Goal: Task Accomplishment & Management: Manage account settings

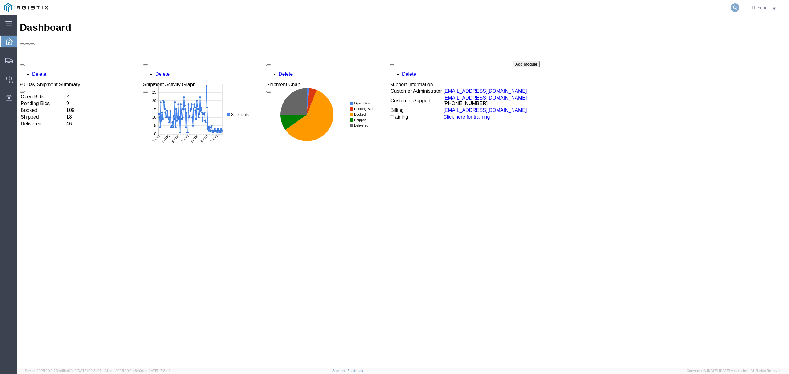
click at [738, 6] on icon at bounding box center [734, 7] width 9 height 9
click at [700, 11] on input "search" at bounding box center [636, 7] width 187 height 15
paste input "57035844"
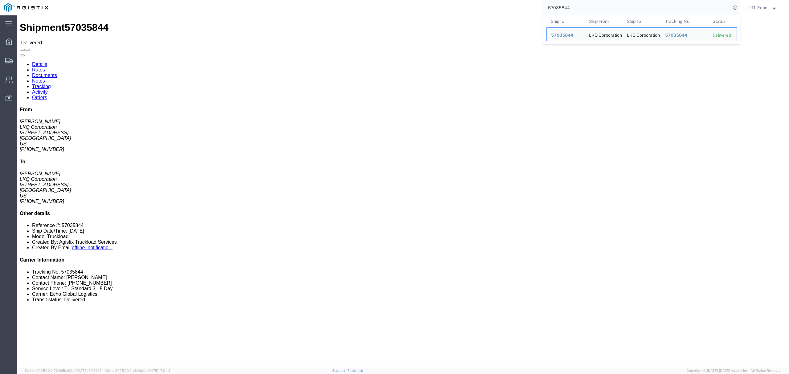
drag, startPoint x: 582, startPoint y: 11, endPoint x: 430, endPoint y: -17, distance: 153.8
click at [430, 0] on html "main_menu Created with Sketch. Collapse Menu Dashboard Shipments Traffic Resour…" at bounding box center [394, 187] width 789 height 374
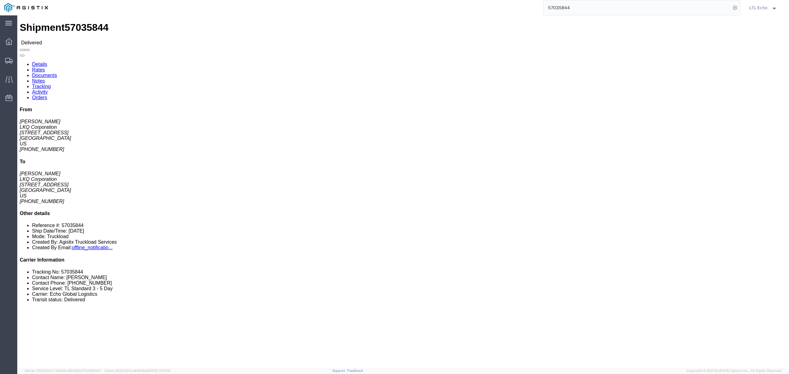
paste input "469"
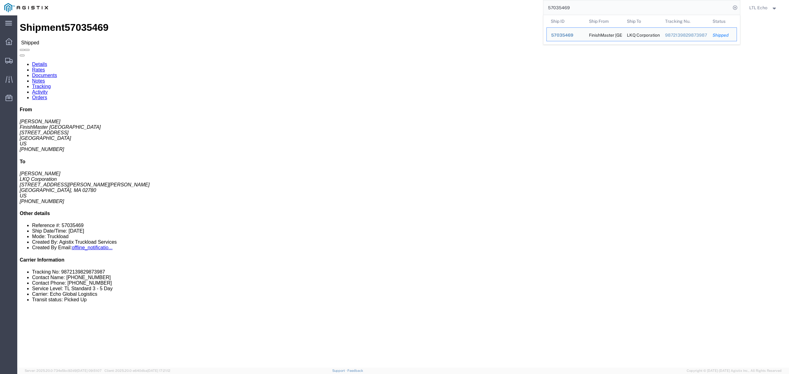
drag, startPoint x: 587, startPoint y: 10, endPoint x: 539, endPoint y: 5, distance: 48.6
click at [539, 5] on div "57035469 Ship ID Ship From Ship To Tracking Nu. Status Ship ID 57035469 Ship Fr…" at bounding box center [396, 7] width 688 height 15
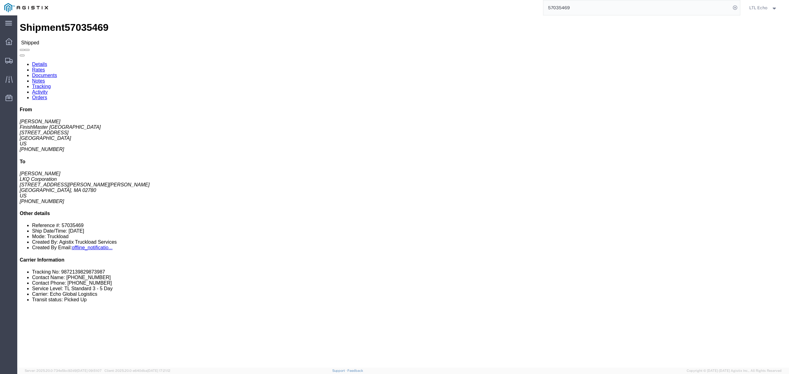
paste input "64578546"
click div "Leg 1 - Truckload Vehicle 1: Standard Dry Van (53 Feet) Number of trucks: 1"
drag, startPoint x: 611, startPoint y: 9, endPoint x: 379, endPoint y: -26, distance: 235.6
click at [379, 0] on html "main_menu Created with Sketch. Collapse Menu Dashboard Shipments Traffic Resour…" at bounding box center [394, 187] width 789 height 374
paste input "57033375"
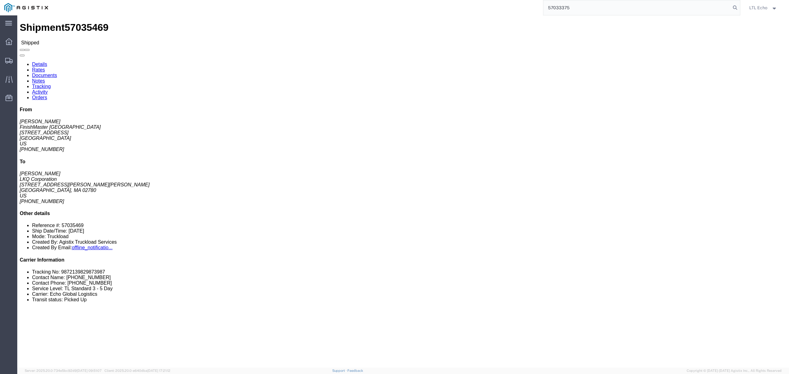
type input "57033375"
click link "Tracking"
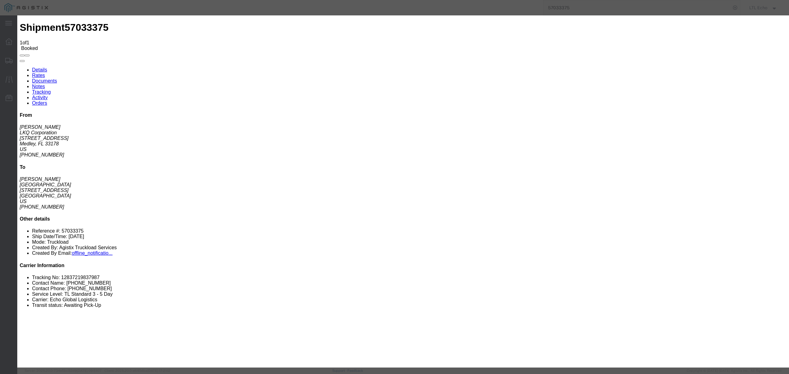
type input "10/09/2025"
type input "11:00 AM"
select select "PICKEDUP"
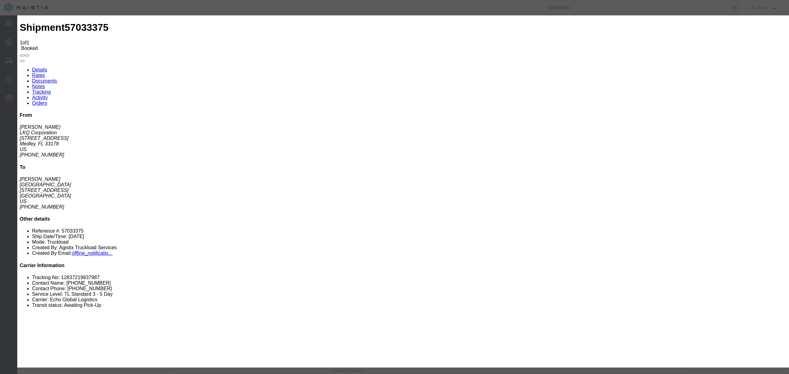
type input "10/13/2025"
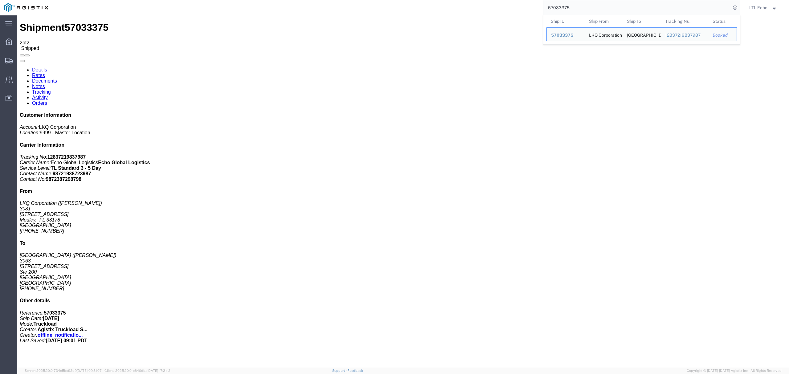
drag, startPoint x: 591, startPoint y: 9, endPoint x: 398, endPoint y: -18, distance: 194.3
click at [398, 0] on html "main_menu Created with Sketch. Collapse Menu Dashboard Shipments Traffic Resour…" at bounding box center [394, 187] width 789 height 374
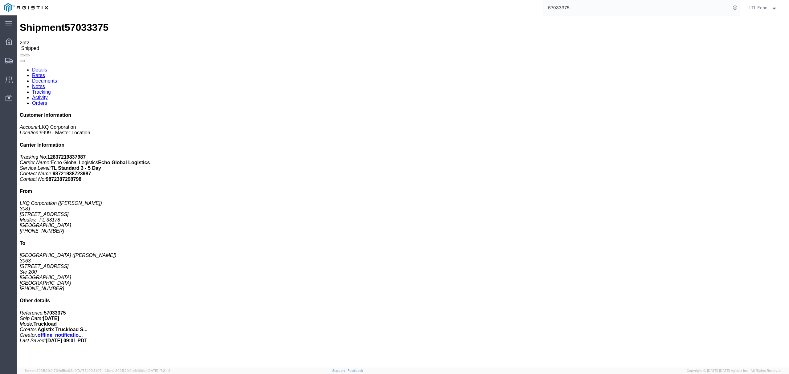
paste input "48963"
type input "57048963"
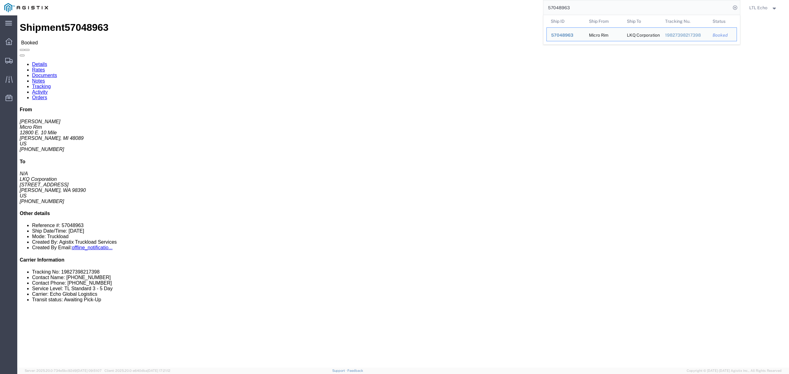
click link "Tracking"
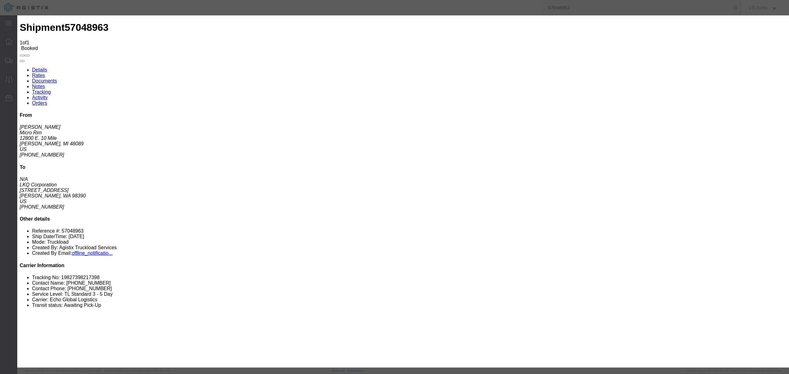
type input "10/09/2025"
type input "11:00 AM"
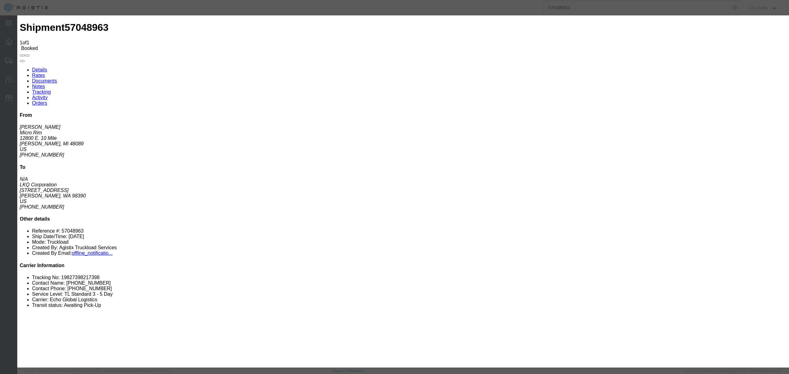
select select "PICKEDUP"
type input "10/17/2025"
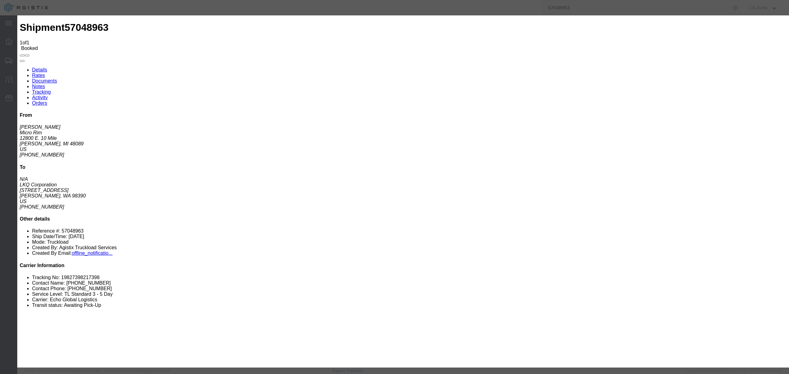
type input "10/08/2025"
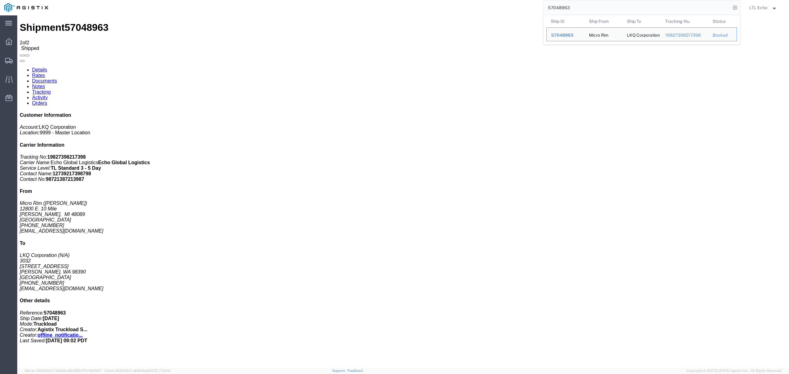
drag, startPoint x: 579, startPoint y: 9, endPoint x: 541, endPoint y: 2, distance: 38.8
click at [541, 2] on div "57048963 Ship ID Ship From Ship To Tracking Nu. Status Ship ID 57048963 Ship Fr…" at bounding box center [396, 7] width 688 height 15
paste input "54700"
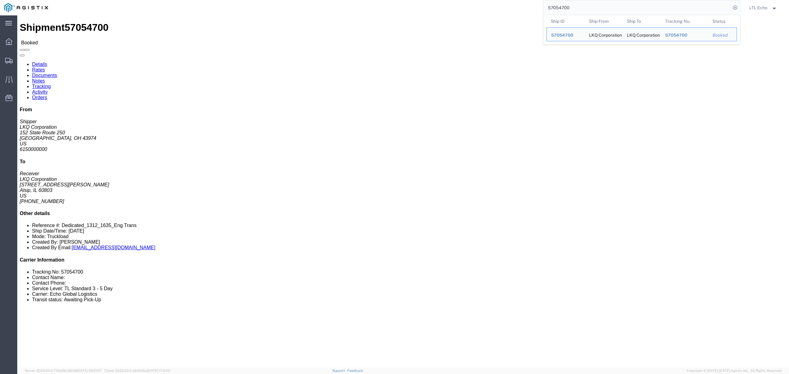
drag, startPoint x: 569, startPoint y: 7, endPoint x: 454, endPoint y: 0, distance: 114.8
click at [455, 1] on div "57054700 Ship ID Ship From Ship To Tracking Nu. Status Ship ID 57054700 Ship Fr…" at bounding box center [396, 7] width 688 height 15
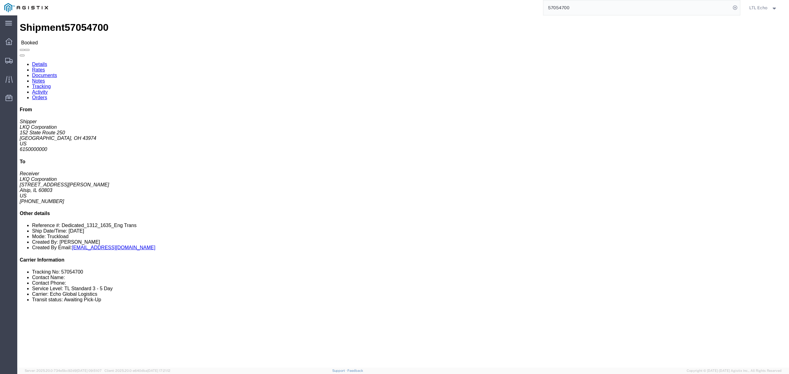
paste input "64348"
type input "57064348"
click link "Tracking"
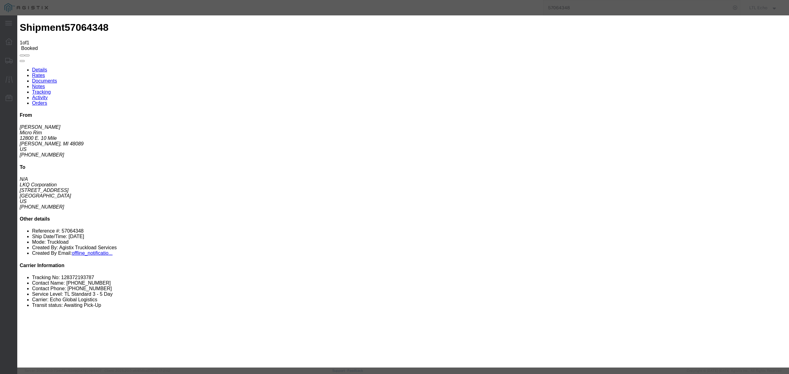
type input "10/09/2025"
type input "11:00 AM"
select select "PICKEDUP"
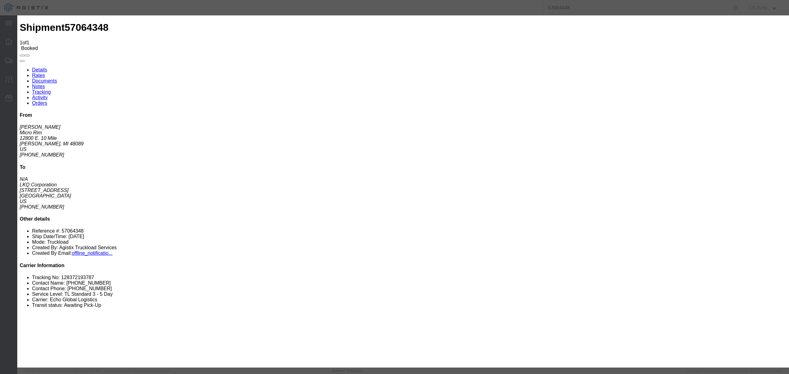
type input "10/15/2025"
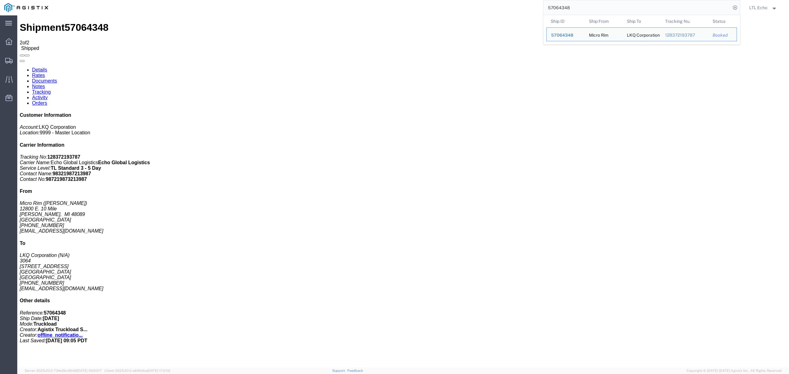
drag, startPoint x: 569, startPoint y: 6, endPoint x: 462, endPoint y: -1, distance: 106.9
click at [462, 0] on html "main_menu Created with Sketch. Collapse Menu Dashboard Shipments Traffic Resour…" at bounding box center [394, 187] width 789 height 374
paste input "5167"
type input "57051678"
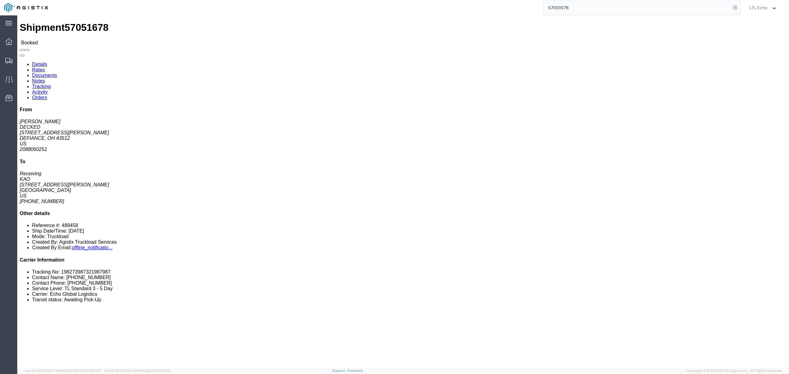
click link "Tracking"
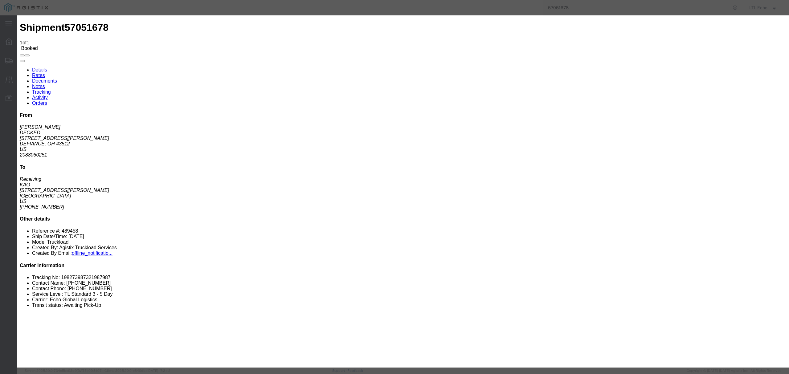
type input "10/09/2025"
type input "11:00 AM"
type input "10/08/2025"
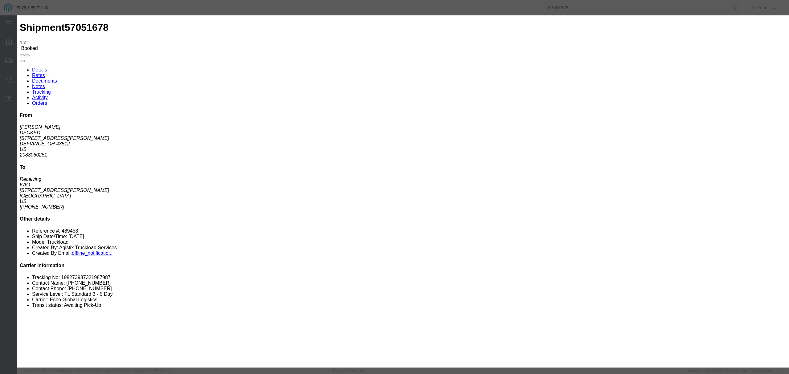
select select "PICKEDUP"
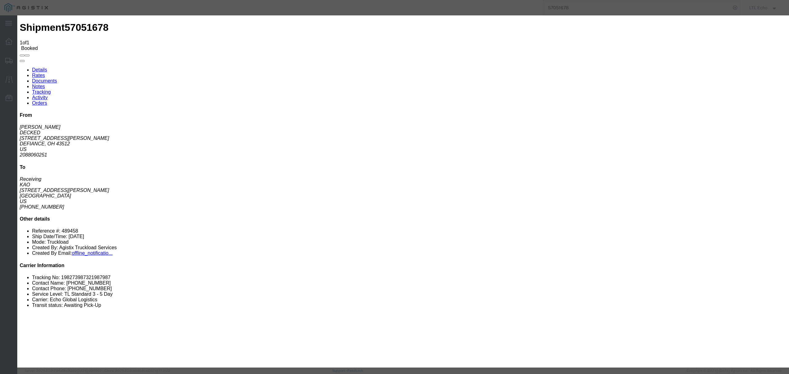
type input "10/14/2025"
type input "8:00 AM"
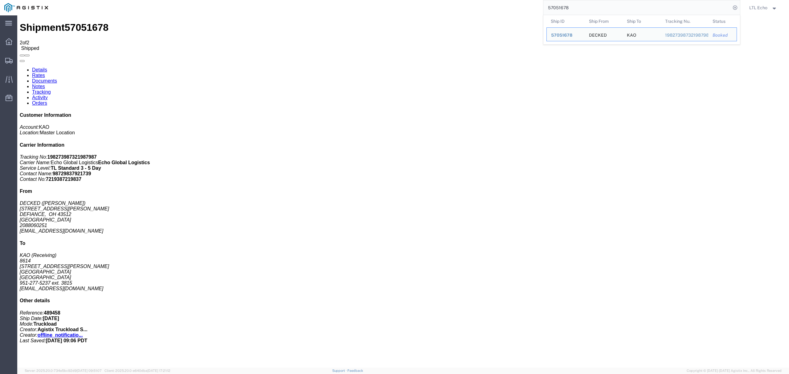
drag, startPoint x: 593, startPoint y: 9, endPoint x: 437, endPoint y: -12, distance: 157.0
click at [437, 0] on html "main_menu Created with Sketch. Collapse Menu Dashboard Shipments Traffic Resour…" at bounding box center [394, 187] width 789 height 374
paste input "4350"
type input "57054350"
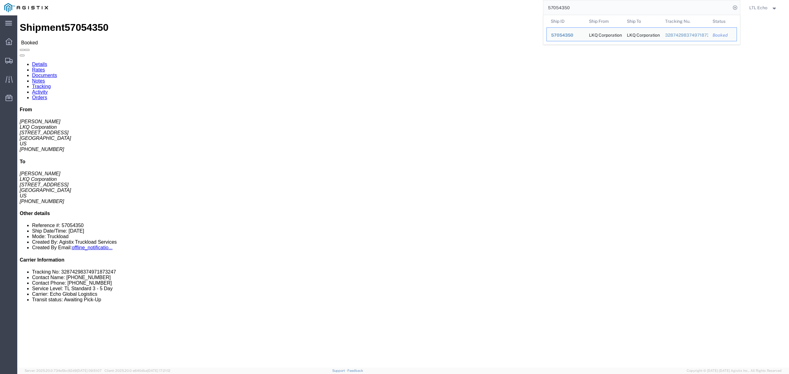
click div "Leg 1 - Truckload Vehicle 1: Standard Dry Van (53 Feet) Number of trucks: 1"
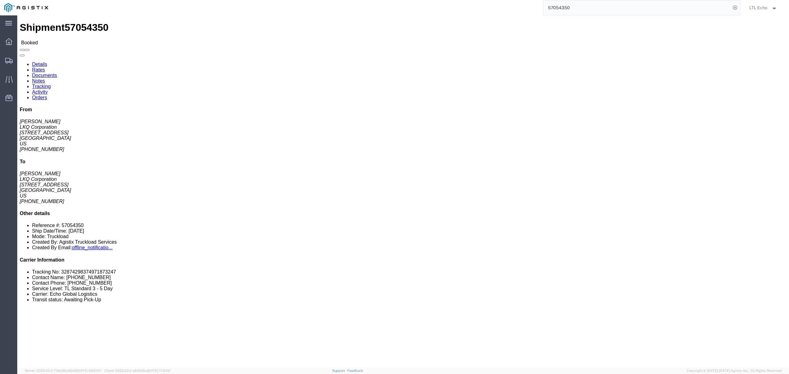
click link "Tracking"
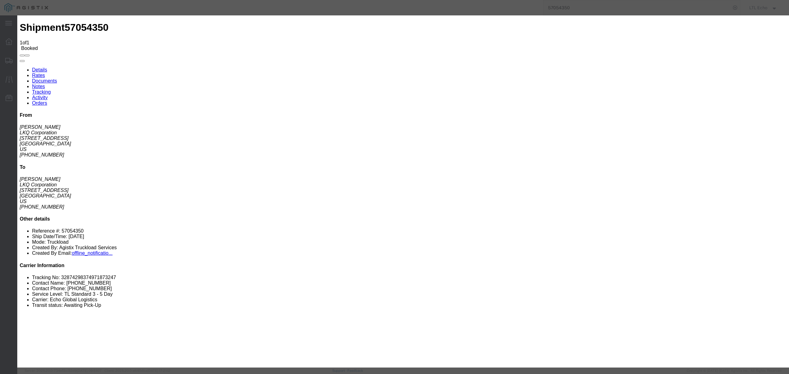
type input "10/09/2025"
type input "11:00 AM"
type input "10/08/2025"
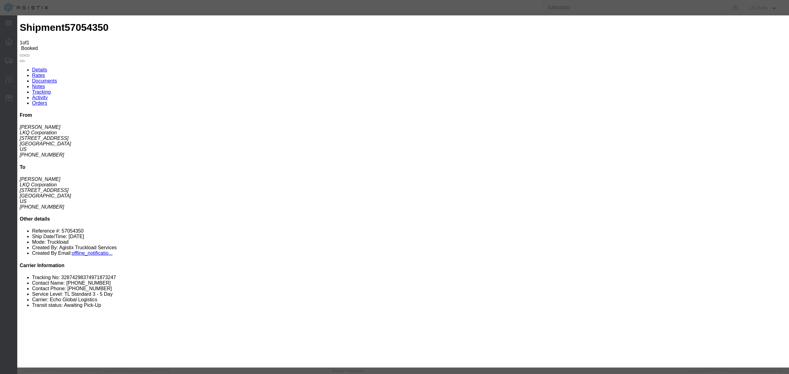
select select "PICKEDUP"
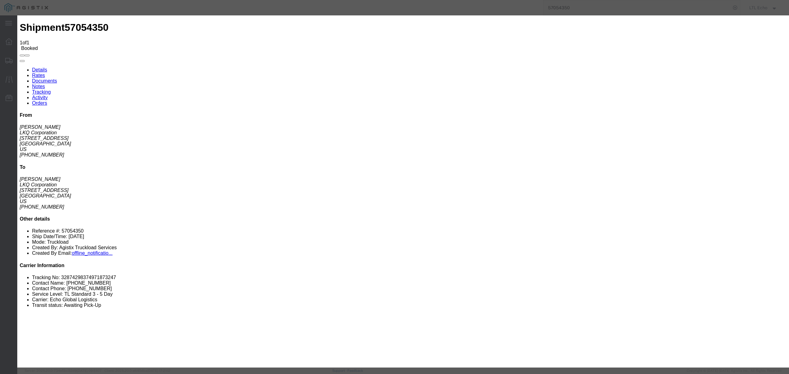
type input "10/14/2025"
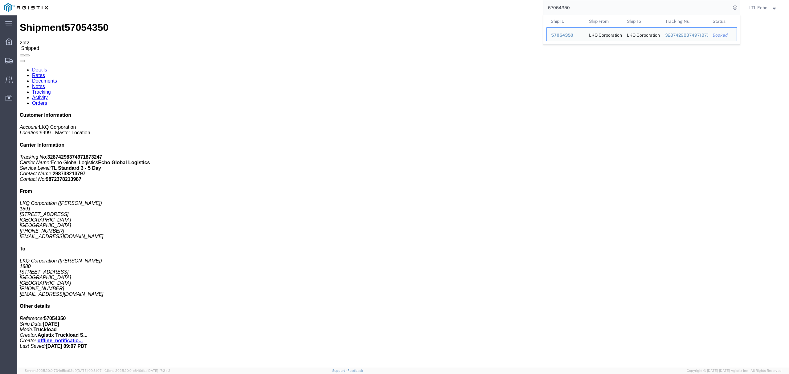
drag, startPoint x: 579, startPoint y: 7, endPoint x: 497, endPoint y: -7, distance: 83.5
click at [497, 0] on html "main_menu Created with Sketch. Collapse Menu Dashboard Shipments Traffic Resour…" at bounding box center [394, 187] width 789 height 374
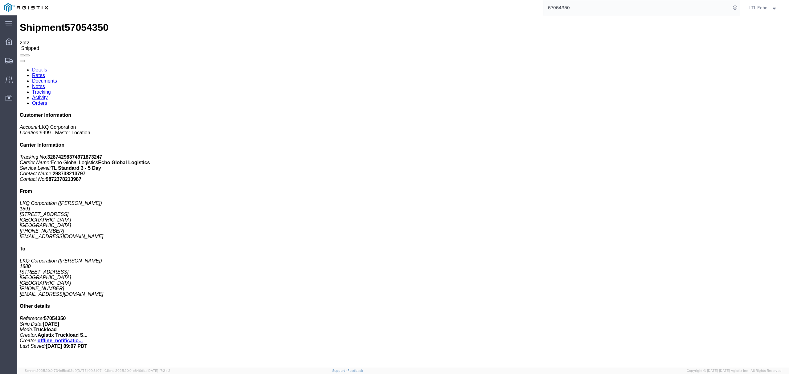
paste input "0873"
type input "57050873"
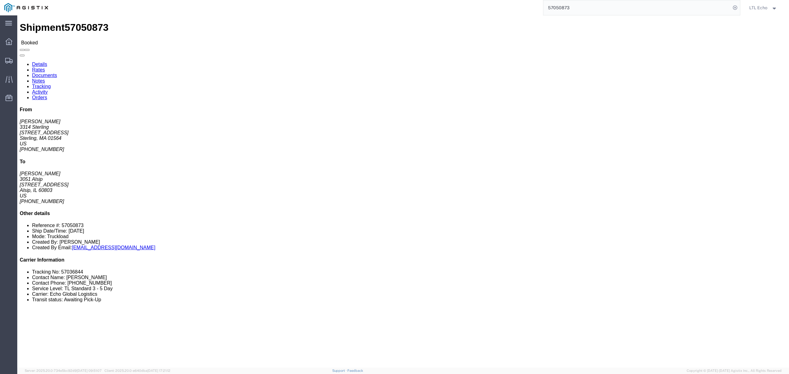
click link "Tracking"
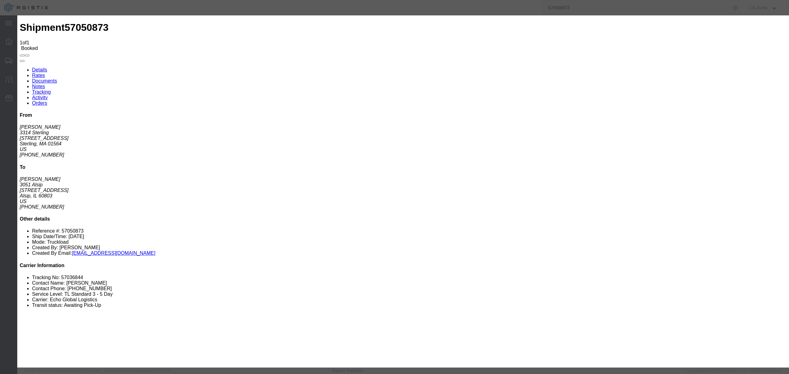
type input "10/09/2025"
type input "11:00 AM"
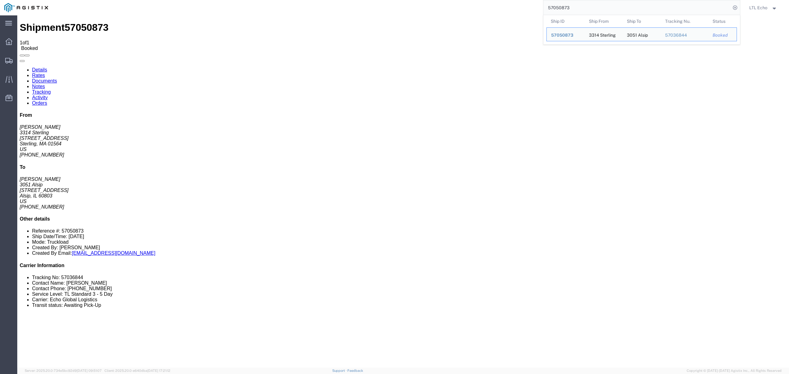
drag, startPoint x: 583, startPoint y: 10, endPoint x: 437, endPoint y: -9, distance: 147.6
click at [437, 0] on html "main_menu Created with Sketch. Collapse Menu Dashboard Shipments Traffic Resour…" at bounding box center [394, 187] width 789 height 374
paste input "6729148"
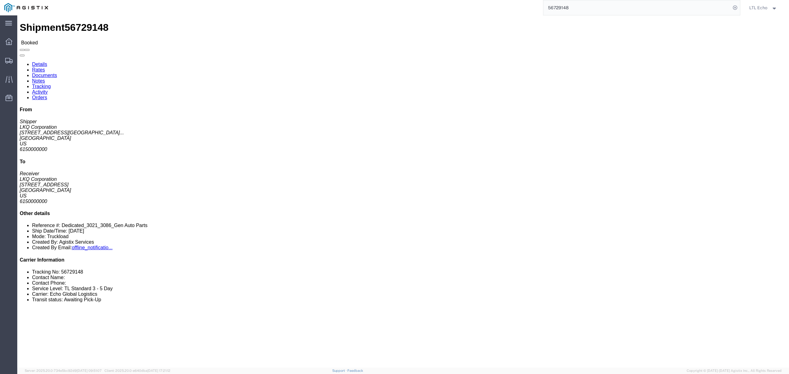
drag, startPoint x: 766, startPoint y: 256, endPoint x: 697, endPoint y: 186, distance: 98.2
click li "Tracking No: 56729148"
copy li "56729148"
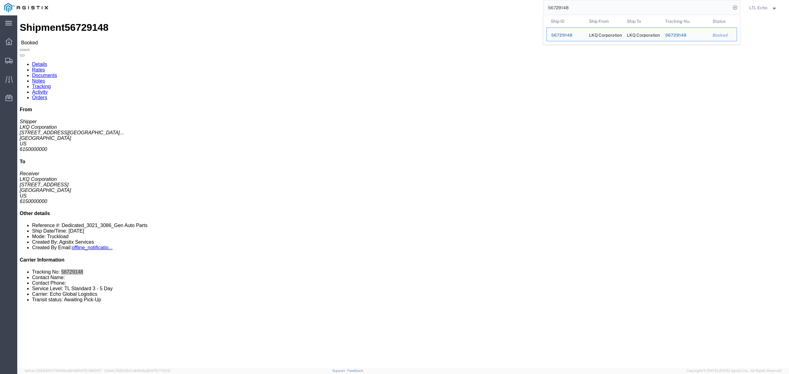
drag, startPoint x: 568, startPoint y: 6, endPoint x: 428, endPoint y: -4, distance: 140.6
click at [428, 0] on html "main_menu Created with Sketch. Collapse Menu Dashboard Shipments Traffic Resour…" at bounding box center [394, 187] width 789 height 374
paste input "7050961"
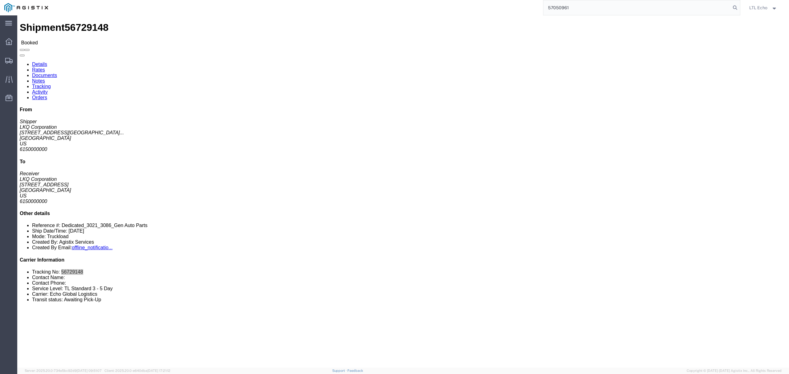
type input "57050961"
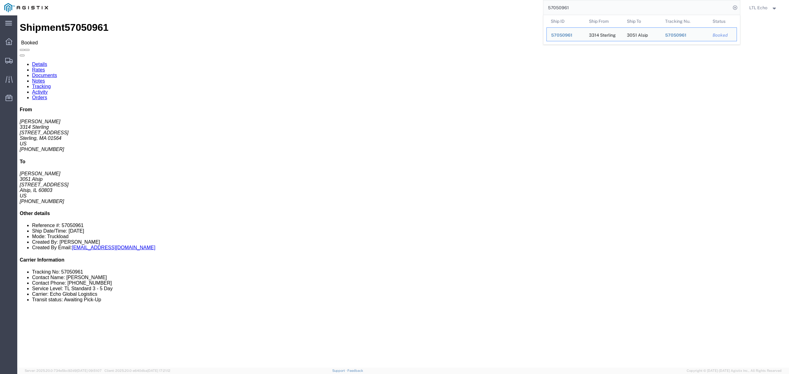
click div "Leg 1 - Truckload Vehicle 1: Standard Dry Van (53 Feet) Number of trucks: 1"
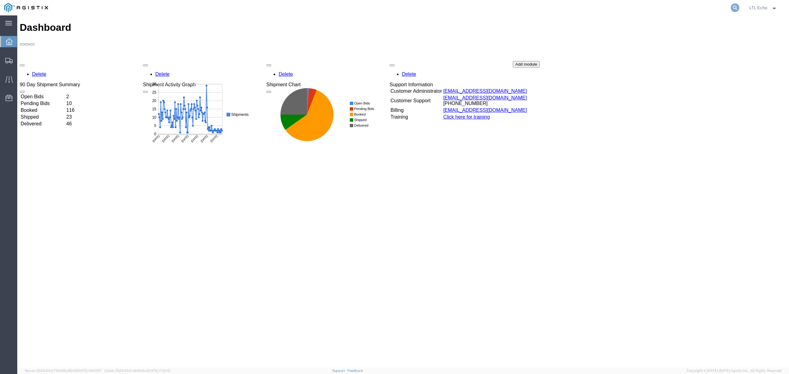
click at [736, 6] on icon at bounding box center [734, 7] width 9 height 9
click at [757, 5] on span "LTL Echo" at bounding box center [758, 7] width 18 height 7
click at [758, 43] on link "Logout" at bounding box center [764, 43] width 40 height 10
click at [730, 9] on form at bounding box center [735, 7] width 10 height 15
click at [733, 8] on icon at bounding box center [734, 7] width 9 height 9
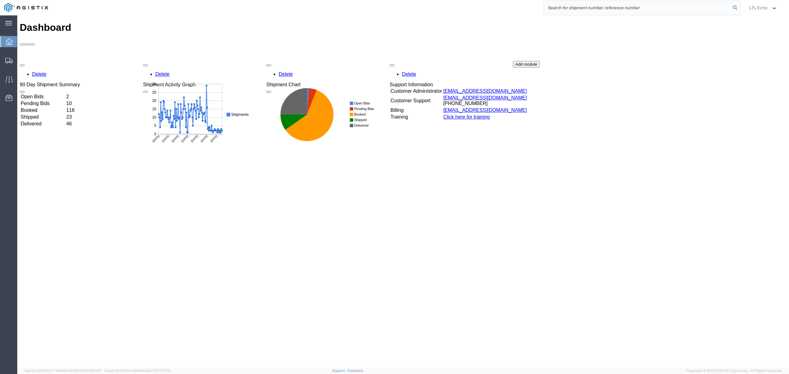
click at [712, 9] on input "search" at bounding box center [636, 7] width 187 height 15
paste input "57050961"
type input "57050961"
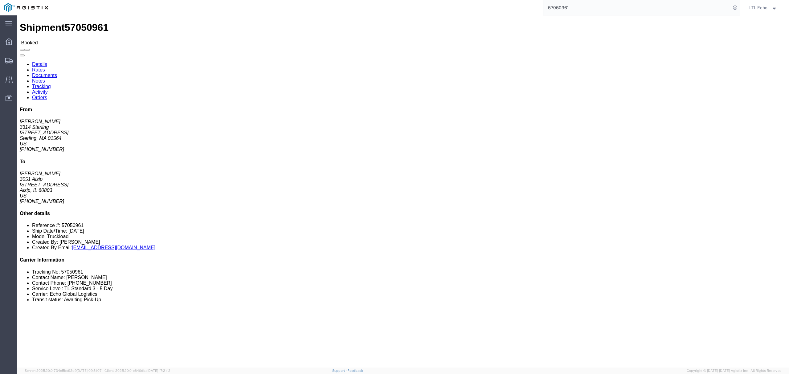
click link "Tracking"
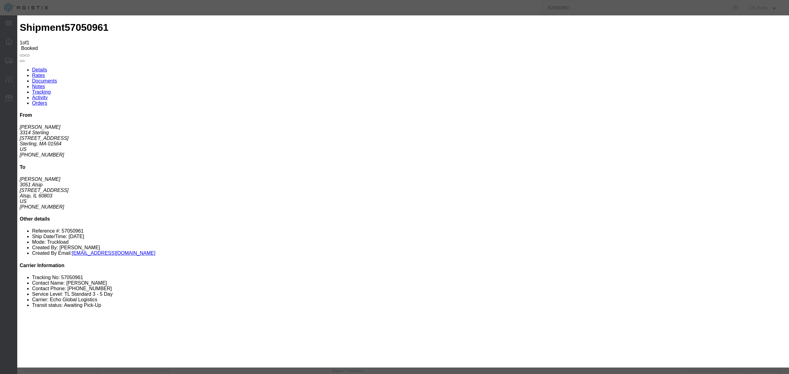
type input "10/09/2025"
type input "11:00 AM"
select select "PICKEDUP"
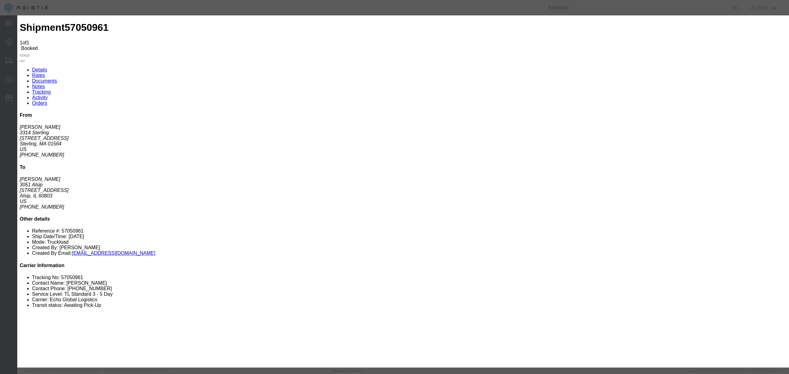
type input "10/13/2025"
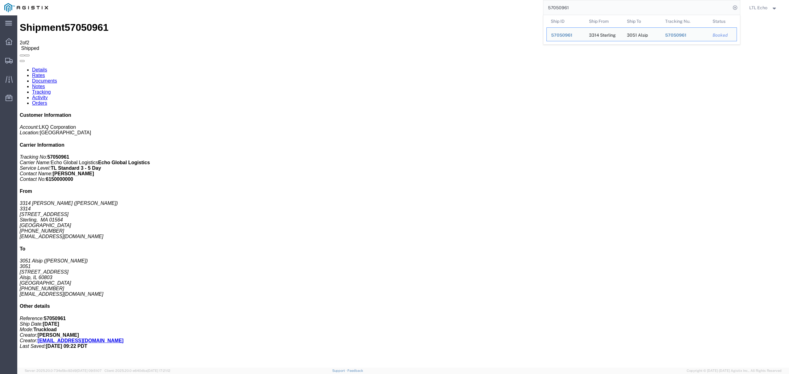
drag, startPoint x: 576, startPoint y: 10, endPoint x: 483, endPoint y: 8, distance: 92.8
click at [483, 8] on div "57050961 Ship ID Ship From Ship To Tracking Nu. Status Ship ID 57050961 Ship Fr…" at bounding box center [396, 7] width 688 height 15
paste input "63529"
type input "57063529"
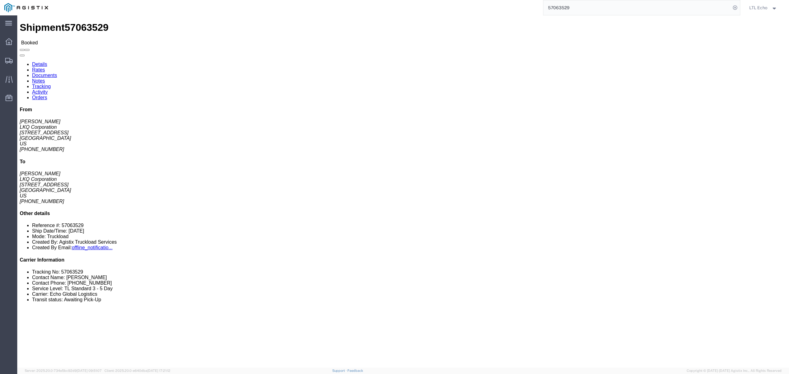
click link "Tracking"
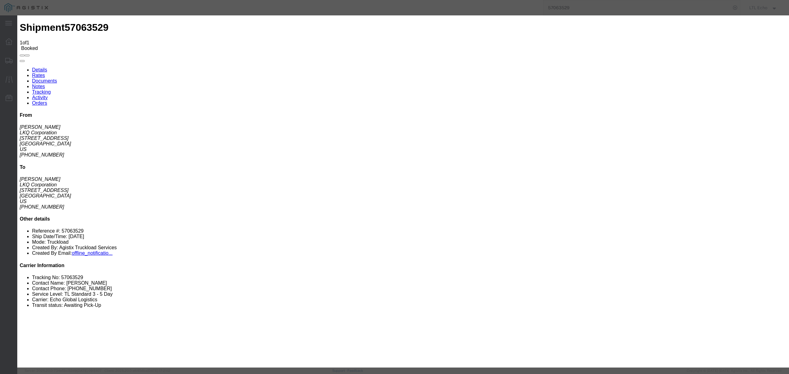
type input "10/09/2025"
type input "11:00 AM"
type input "10/08/2025"
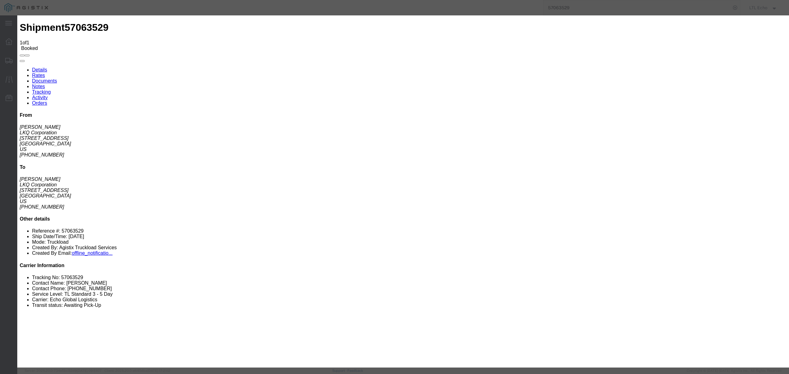
select select "PICKEDUP"
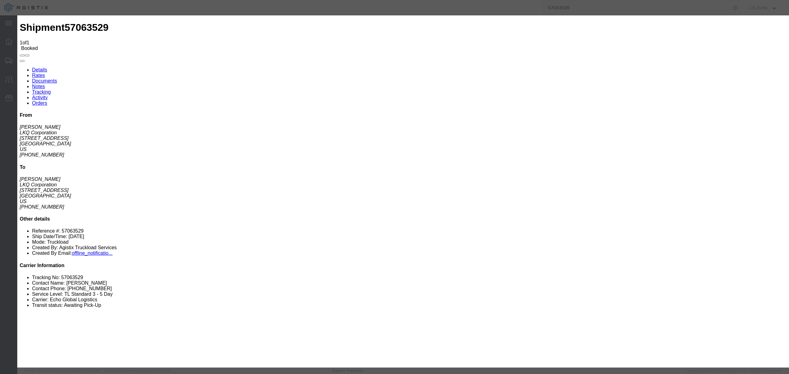
type input "10/13/2025"
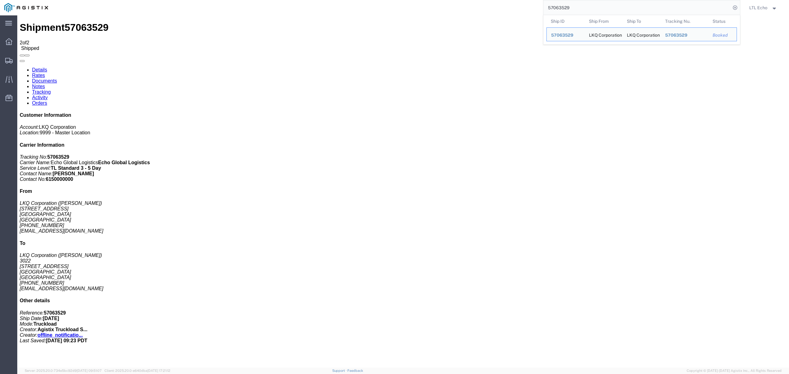
drag, startPoint x: 583, startPoint y: 7, endPoint x: 405, endPoint y: -7, distance: 179.0
click at [405, 0] on html "main_menu Created with Sketch. Collapse Menu Dashboard Shipments Traffic Resour…" at bounding box center [394, 187] width 789 height 374
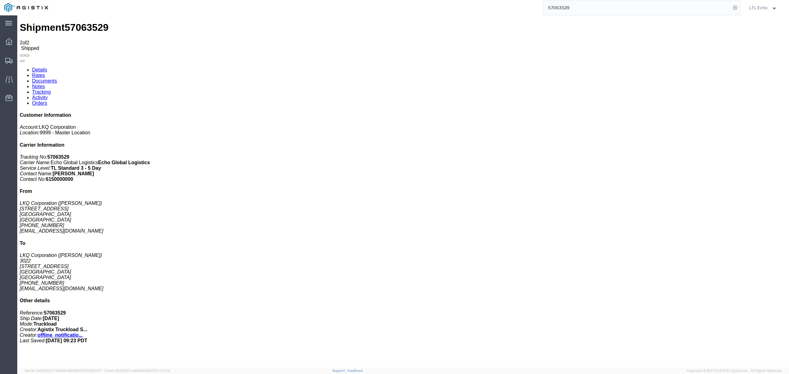
paste input "812"
type input "57063812"
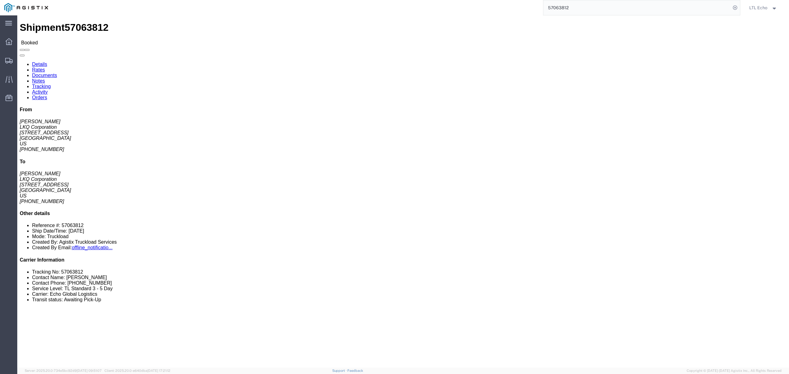
click link "Tracking"
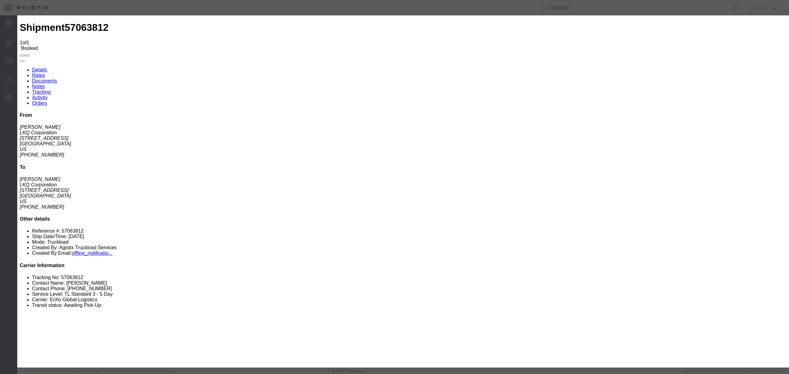
type input "10/09/2025"
type input "11:00 AM"
type input "10/08/2025"
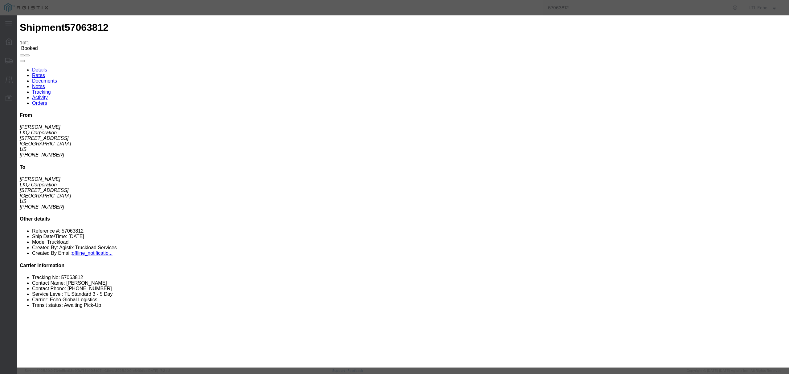
select select "PICKEDUP"
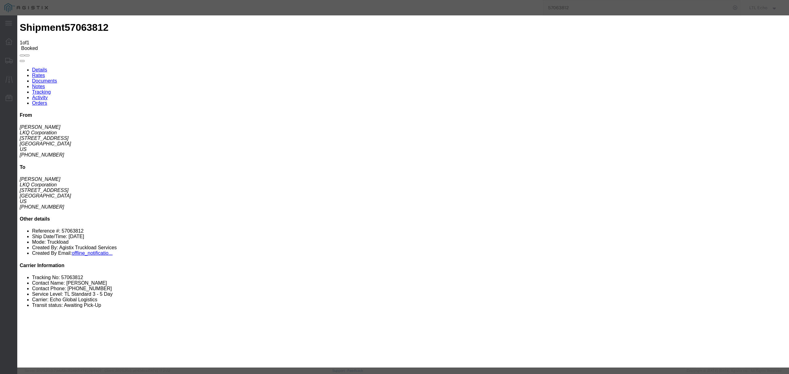
type input "10/13/2025"
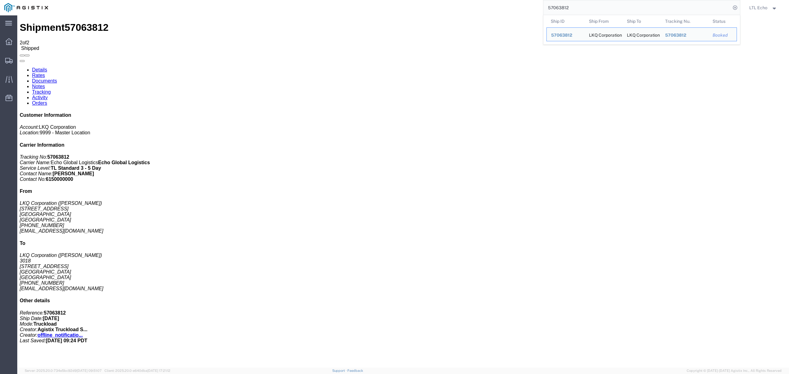
drag, startPoint x: 579, startPoint y: 7, endPoint x: 476, endPoint y: 13, distance: 103.7
click at [476, 13] on div "57063812 Ship ID Ship From Ship To Tracking Nu. Status Ship ID 57063812 Ship Fr…" at bounding box center [396, 7] width 688 height 15
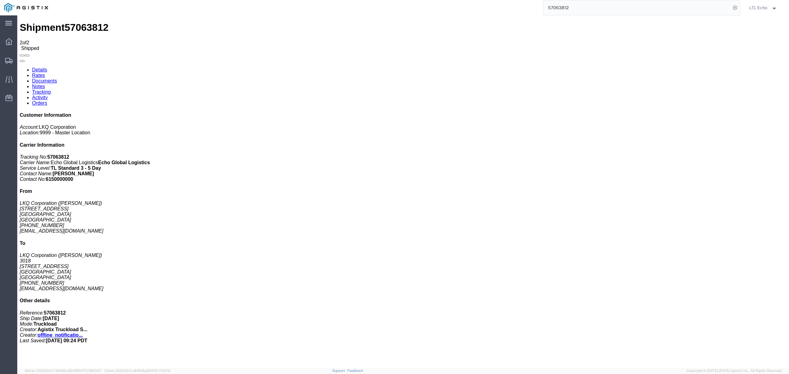
paste input "53234"
type input "57053234"
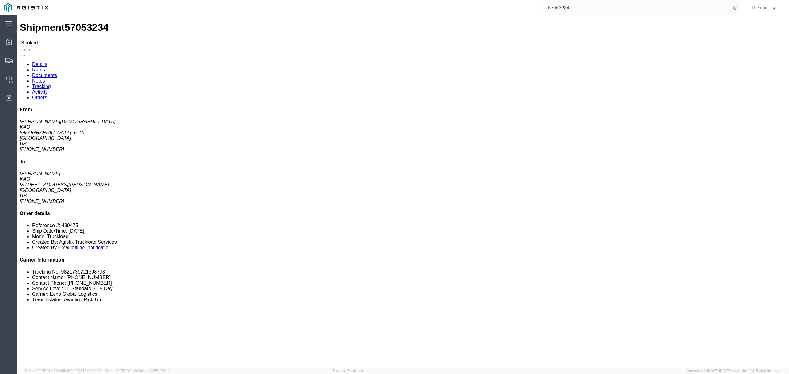
click link "Activity"
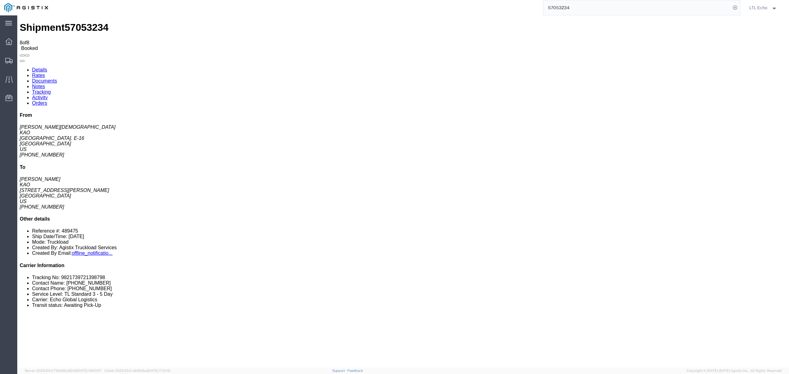
click at [51, 89] on link "Tracking" at bounding box center [41, 91] width 19 height 5
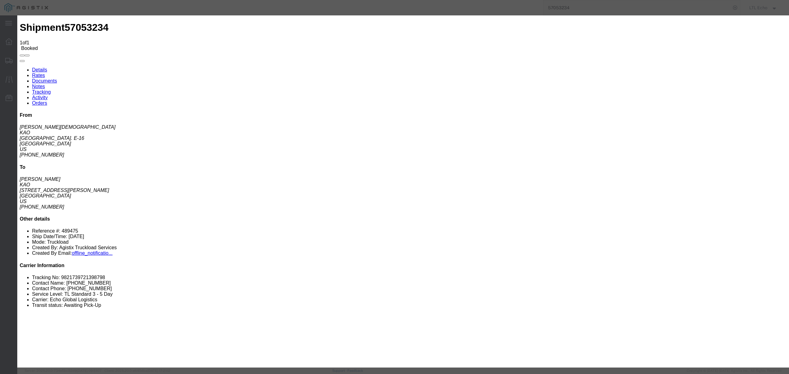
type input "10/09/2025"
type input "11:00 AM"
select select "PICKEDUP"
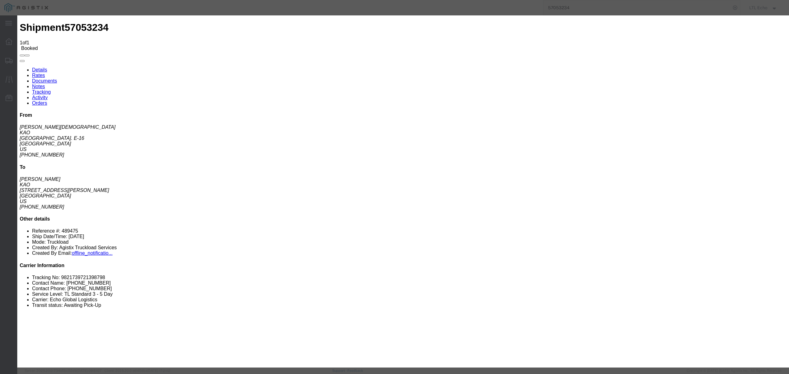
type input "10/13/2025"
type input "8:00 AM"
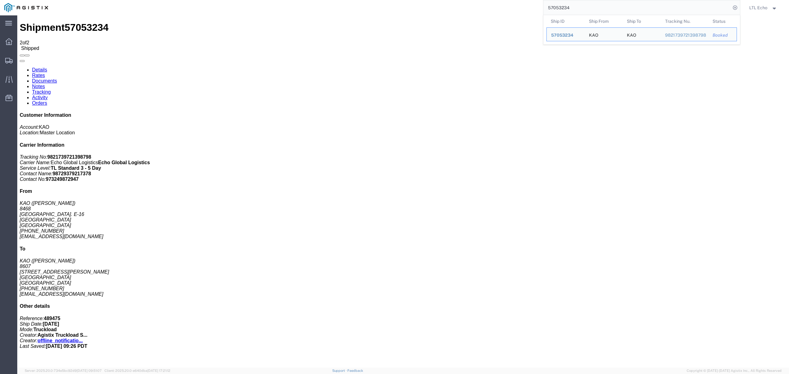
drag, startPoint x: 579, startPoint y: 10, endPoint x: 319, endPoint y: 5, distance: 259.4
click at [343, 6] on div "57053234 Ship ID Ship From Ship To Tracking Nu. Status Ship ID 57053234 Ship Fr…" at bounding box center [396, 7] width 688 height 15
paste input "6934366"
type input "56934366"
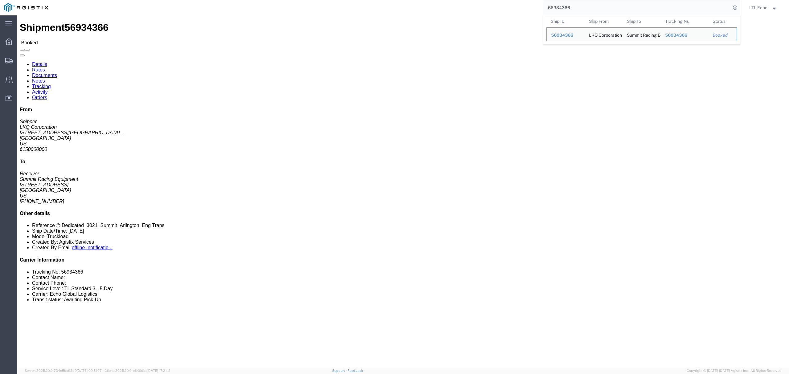
click div "Leg 1 - Truckload Number of trucks: 1"
